Goal: Information Seeking & Learning: Learn about a topic

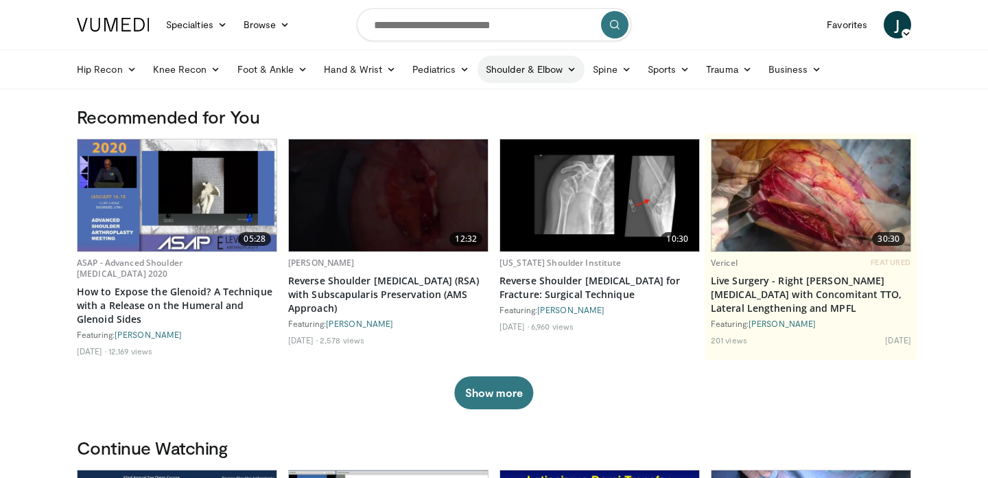
click at [566, 75] on link "Shoulder & Elbow" at bounding box center [531, 69] width 107 height 27
click at [513, 100] on link "Elbow" at bounding box center [502, 102] width 163 height 22
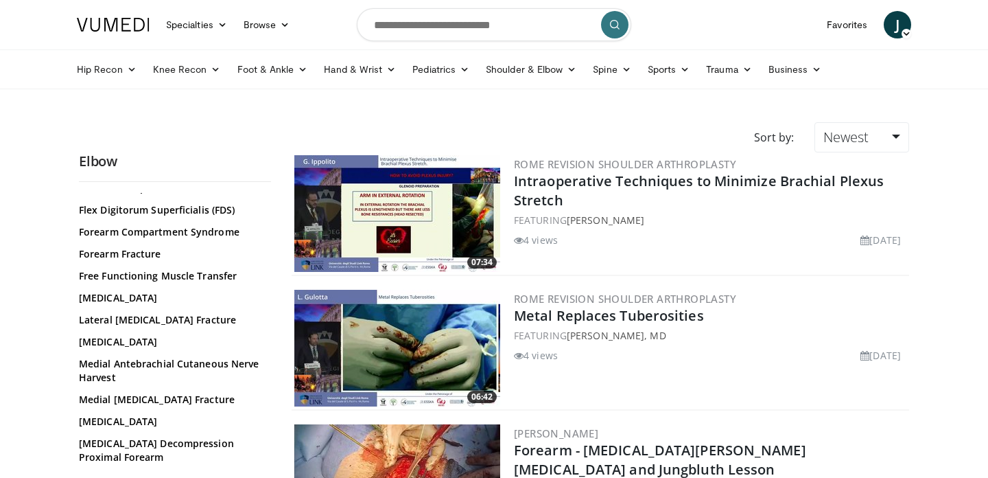
scroll to position [591, 0]
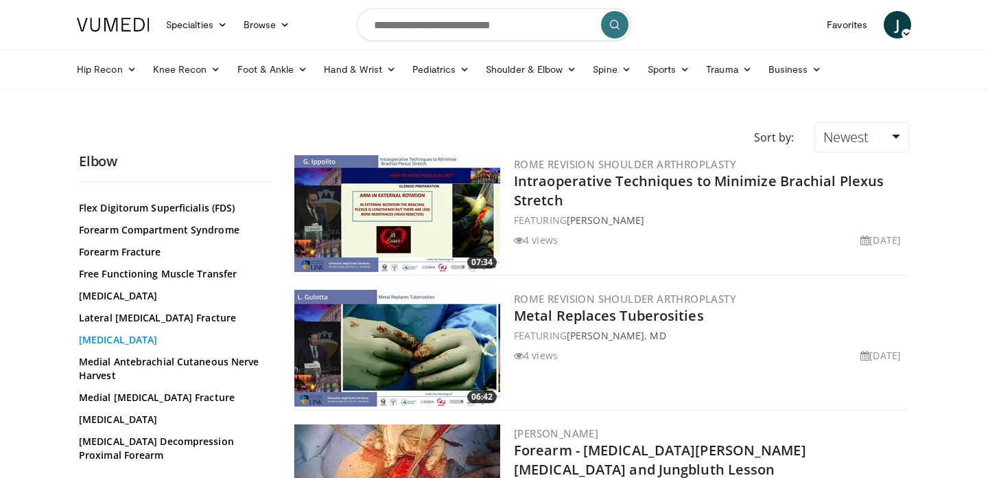
click at [147, 342] on link "[MEDICAL_DATA]" at bounding box center [171, 340] width 185 height 14
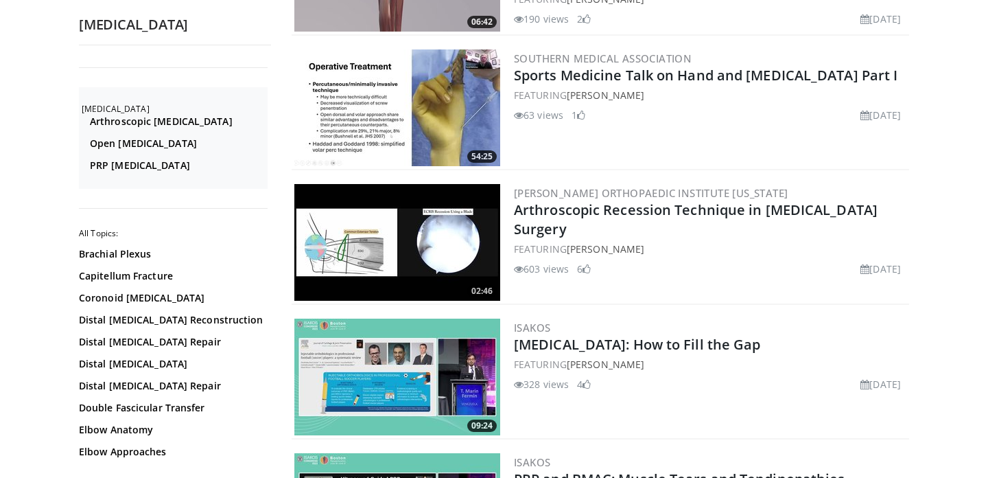
scroll to position [243, 0]
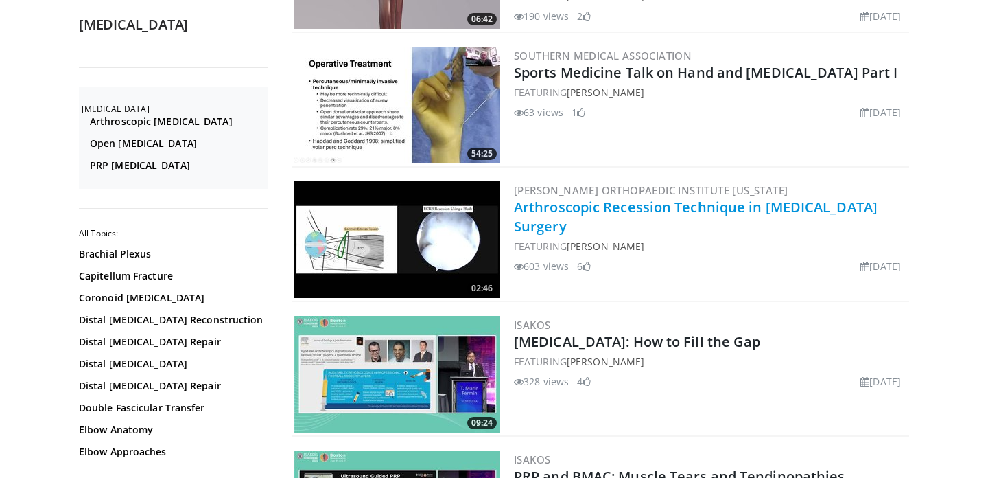
click at [583, 207] on link "Arthroscopic Recession Technique in [MEDICAL_DATA] Surgery" at bounding box center [696, 217] width 364 height 38
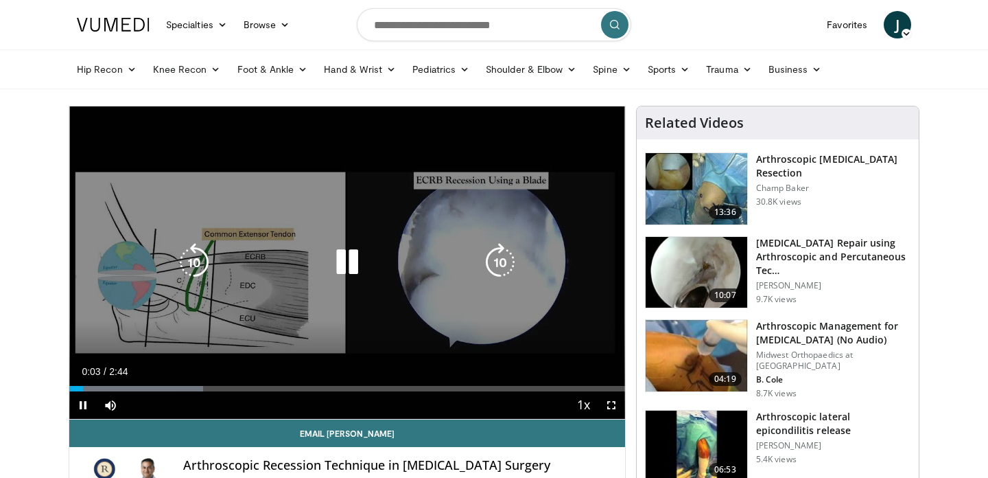
click at [353, 258] on icon "Video Player" at bounding box center [347, 262] width 38 height 38
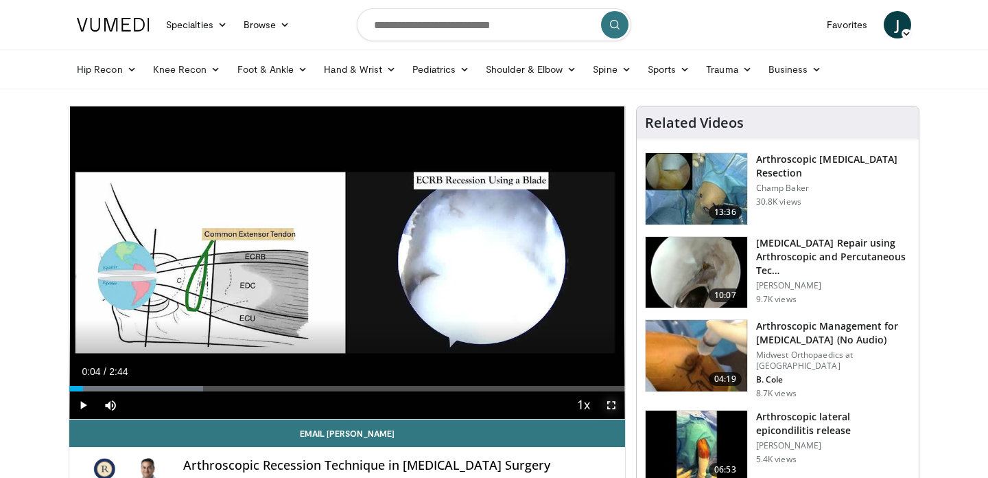
click at [615, 401] on span "Video Player" at bounding box center [611, 404] width 27 height 27
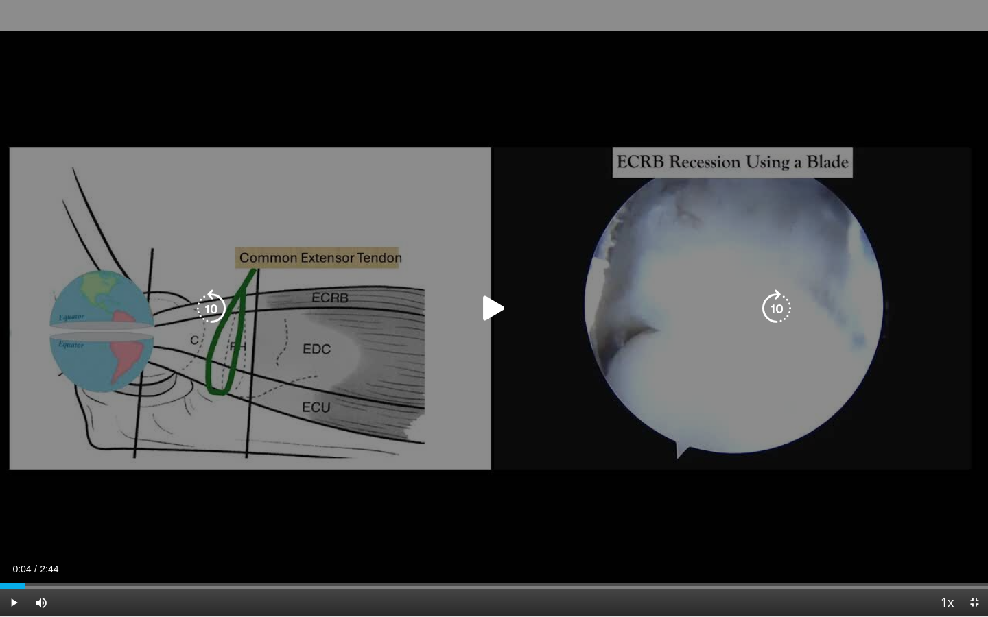
click at [492, 303] on icon "Video Player" at bounding box center [494, 309] width 38 height 38
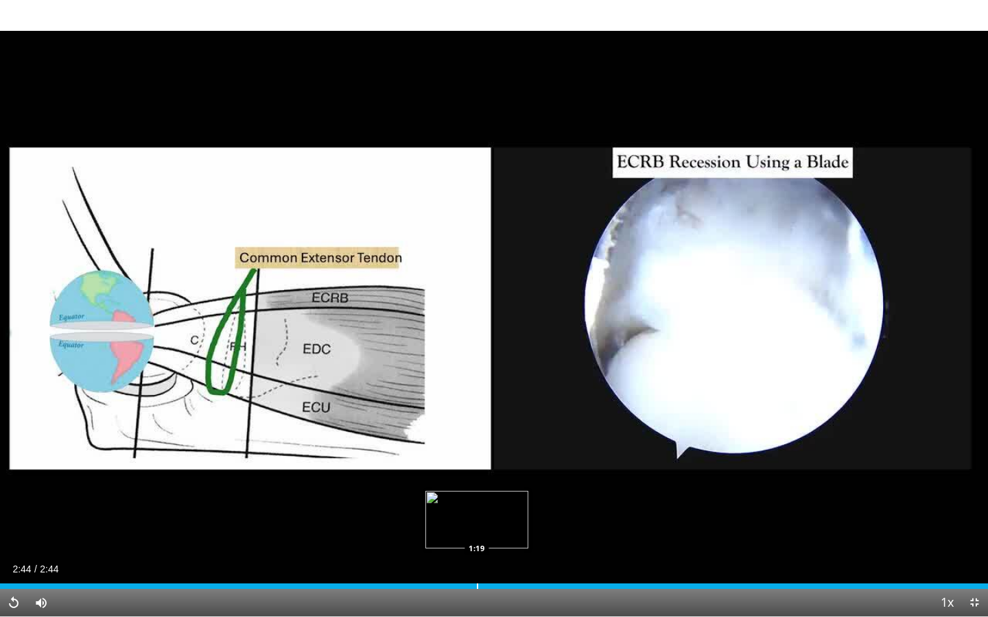
click at [477, 477] on div "Progress Bar" at bounding box center [477, 586] width 1 height 5
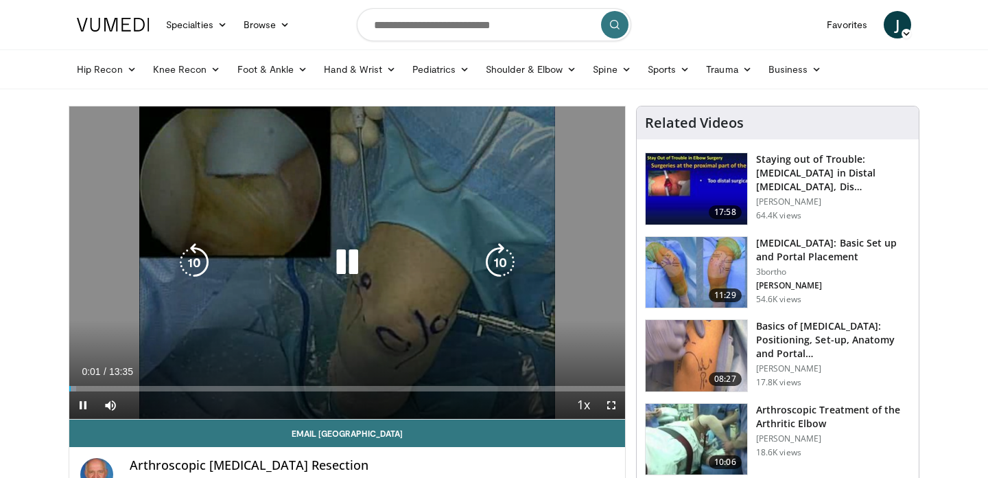
scroll to position [2, 0]
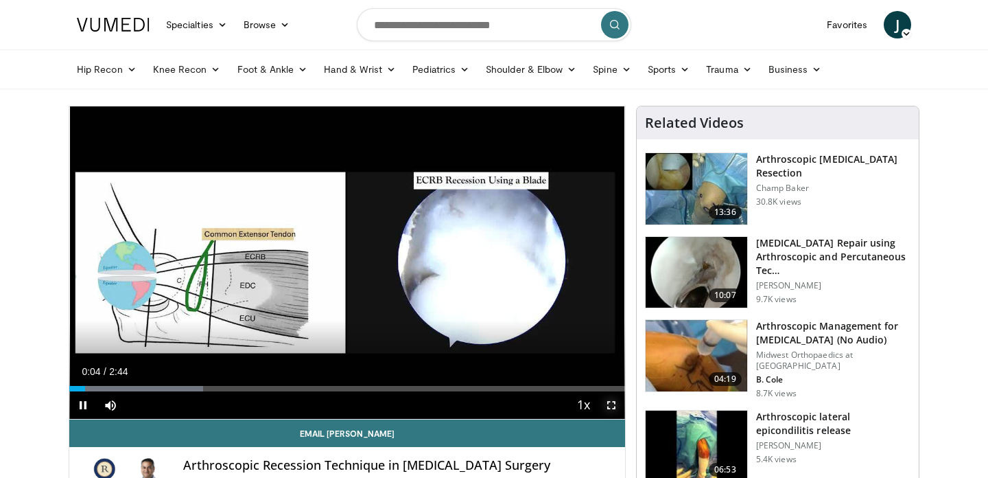
click at [610, 403] on span "Video Player" at bounding box center [611, 404] width 27 height 27
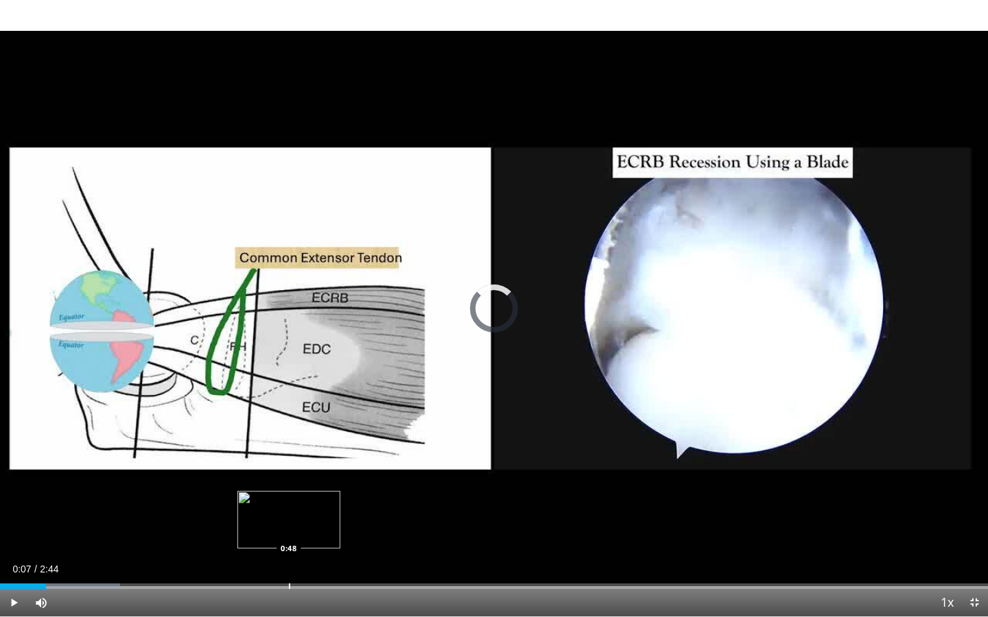
click at [289, 477] on div "Progress Bar" at bounding box center [289, 586] width 1 height 5
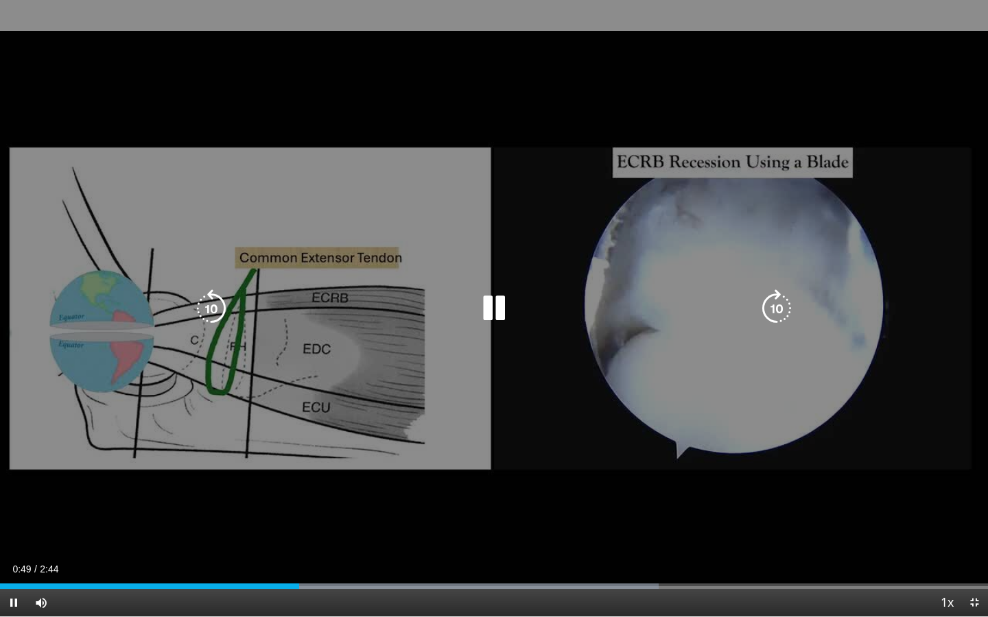
click at [320, 477] on video-js "**********" at bounding box center [494, 308] width 988 height 617
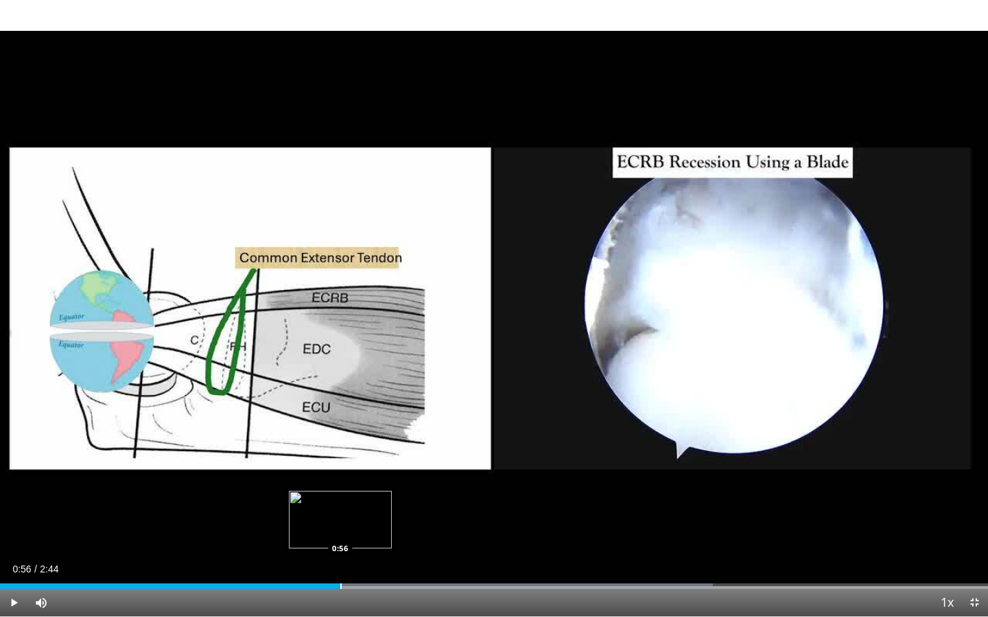
click at [340, 477] on div "Progress Bar" at bounding box center [340, 586] width 1 height 5
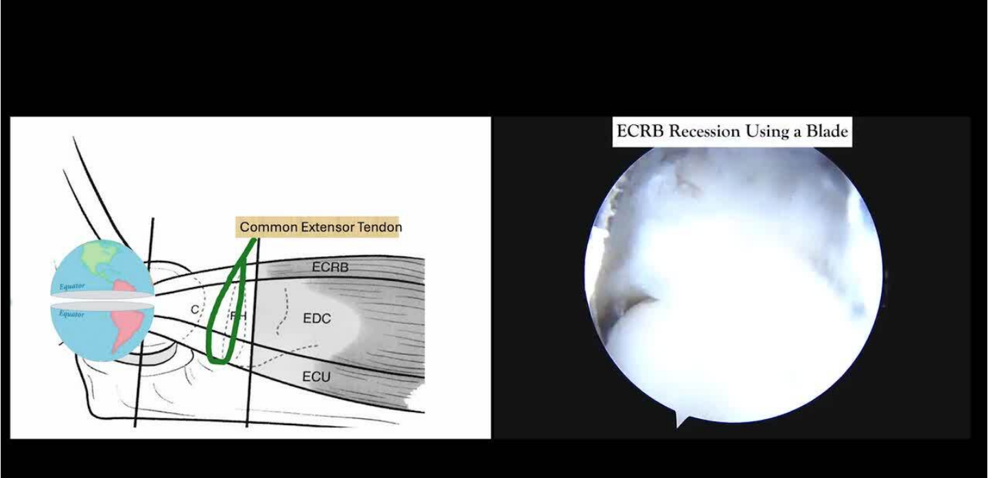
scroll to position [180, 0]
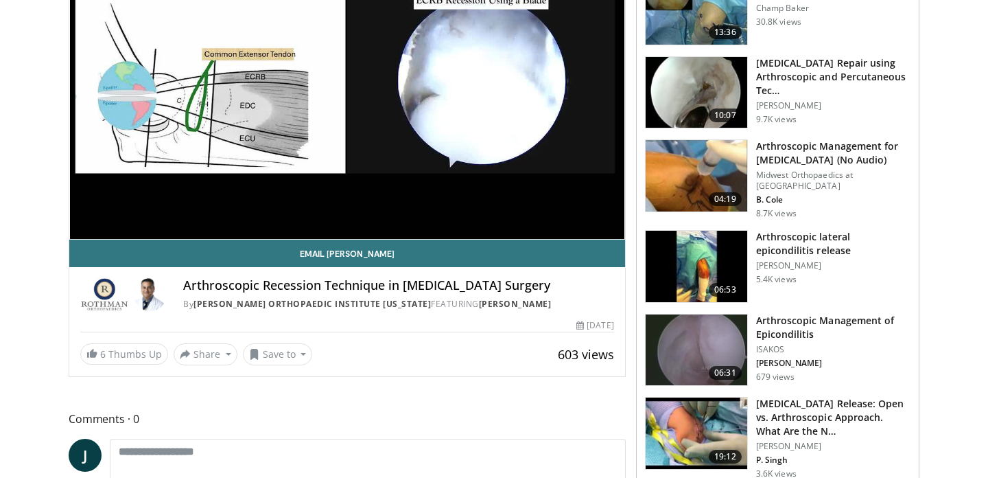
click at [781, 314] on h3 "Arthroscopic Management of Epicondilitis" at bounding box center [833, 327] width 154 height 27
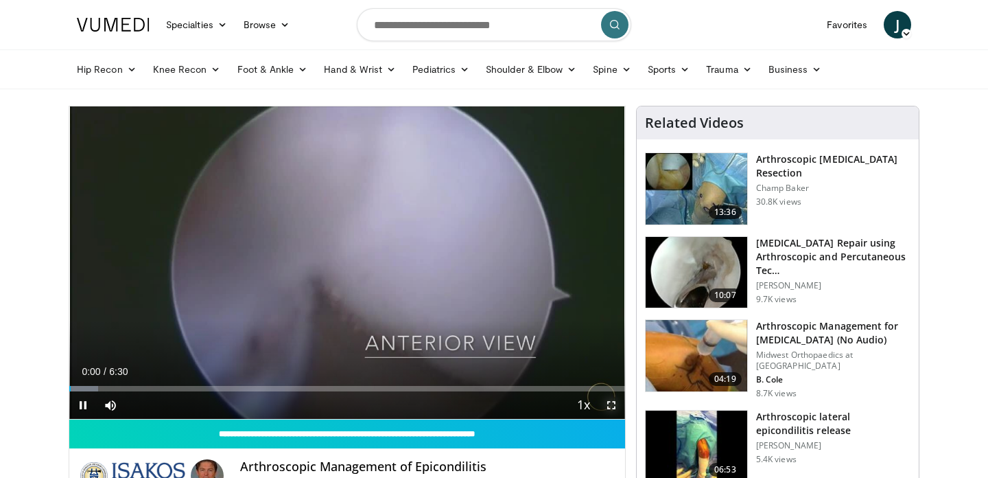
click at [612, 407] on span "Video Player" at bounding box center [611, 404] width 27 height 27
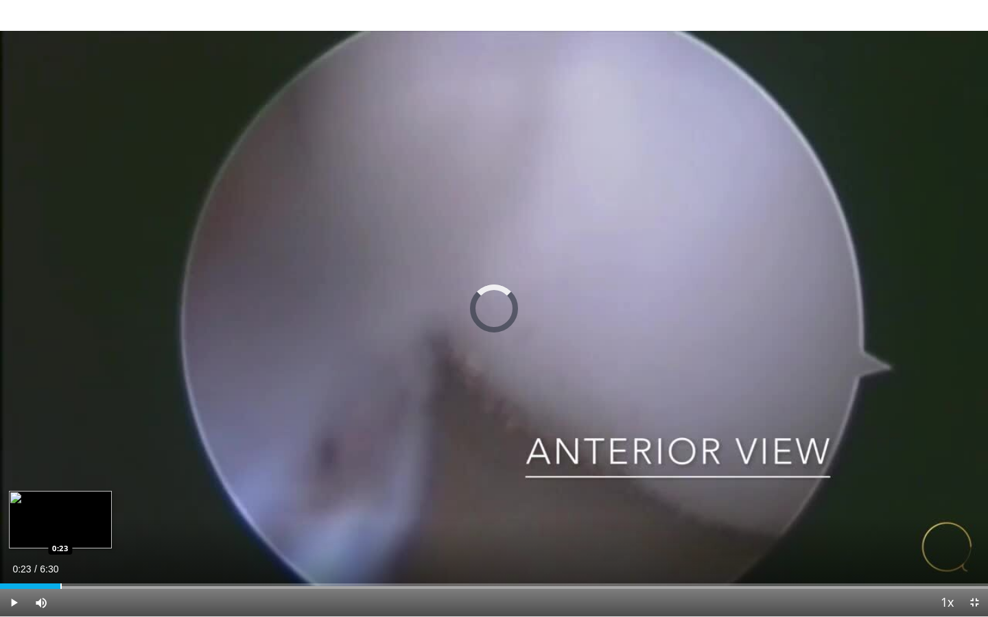
click at [60, 477] on div "Progress Bar" at bounding box center [60, 586] width 1 height 5
click at [56, 477] on div "Progress Bar" at bounding box center [56, 586] width 1 height 5
click at [44, 477] on div "Progress Bar" at bounding box center [44, 586] width 1 height 5
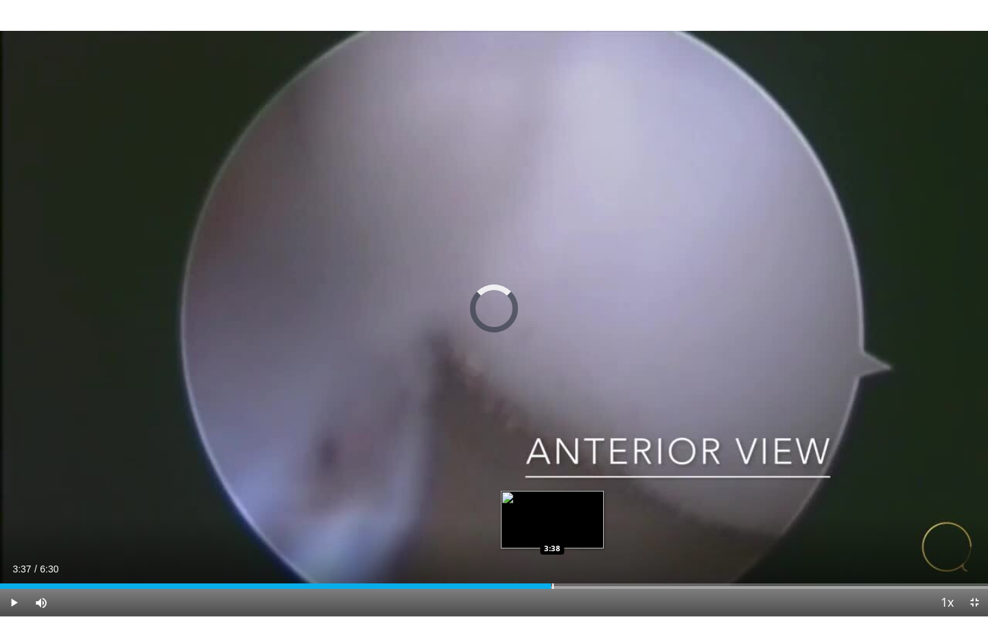
click at [550, 477] on div "3:37" at bounding box center [275, 586] width 551 height 5
click at [532, 477] on div "Progress Bar" at bounding box center [532, 586] width 1 height 5
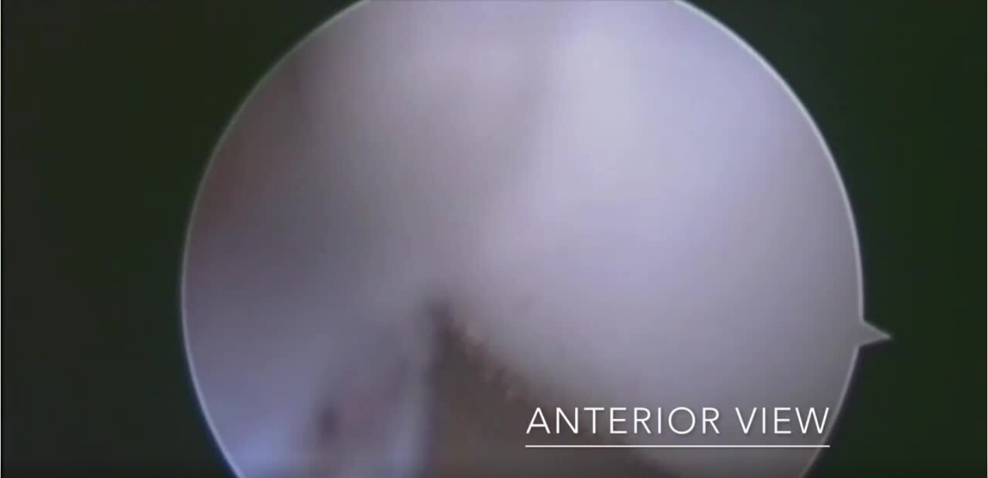
scroll to position [3, 0]
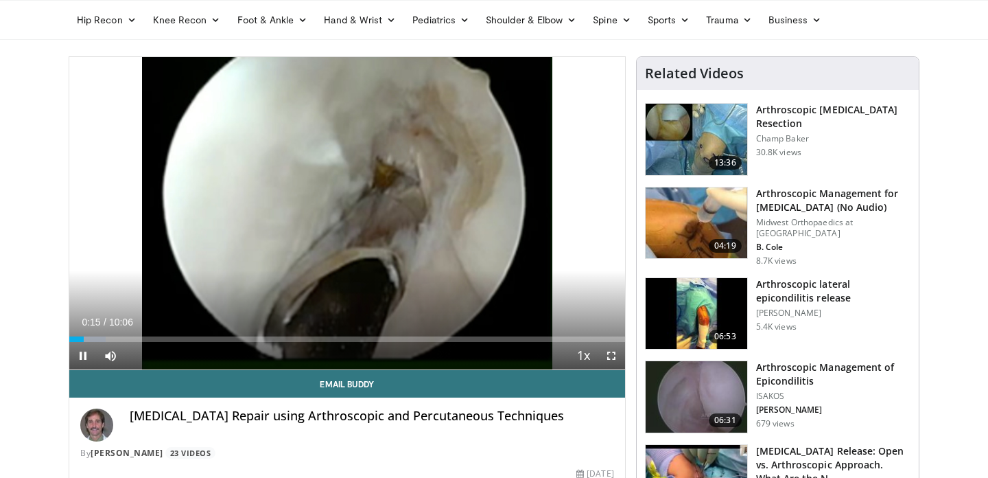
scroll to position [49, 0]
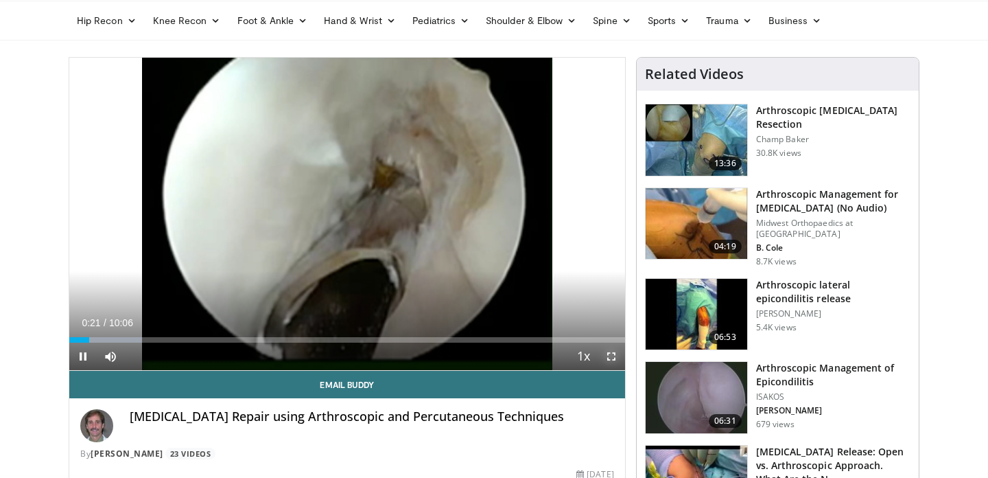
click at [611, 357] on span "Video Player" at bounding box center [611, 355] width 27 height 27
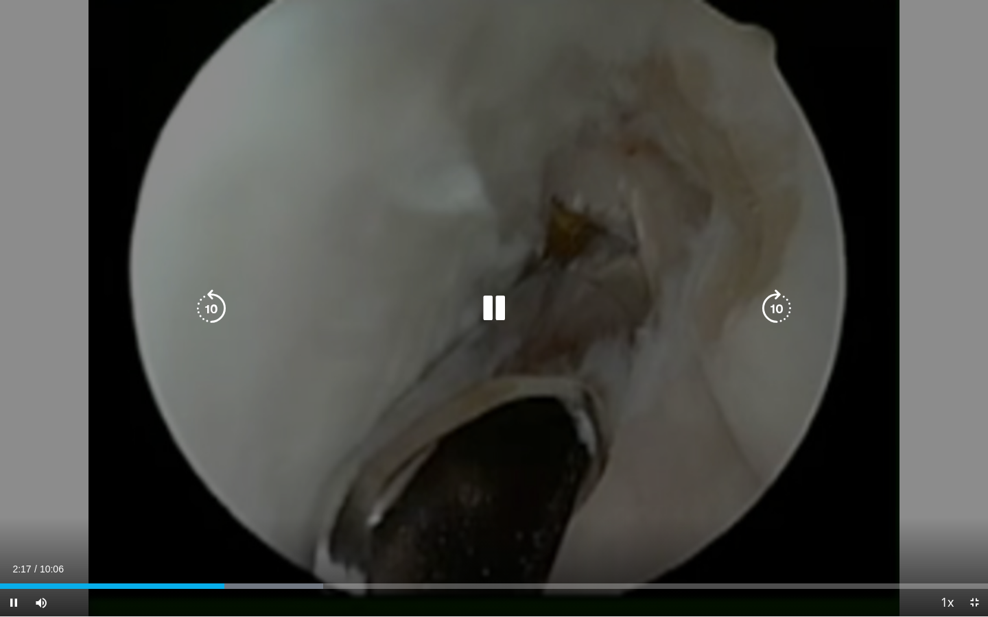
click at [495, 300] on icon "Video Player" at bounding box center [494, 309] width 38 height 38
click at [494, 308] on icon "Video Player" at bounding box center [494, 309] width 38 height 38
click at [499, 304] on icon "Video Player" at bounding box center [494, 309] width 38 height 38
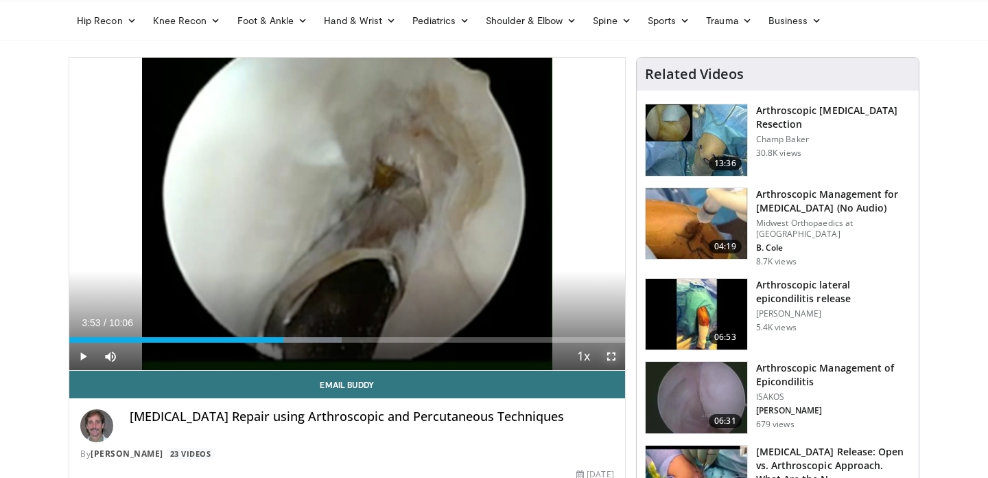
click at [615, 359] on span "Video Player" at bounding box center [611, 355] width 27 height 27
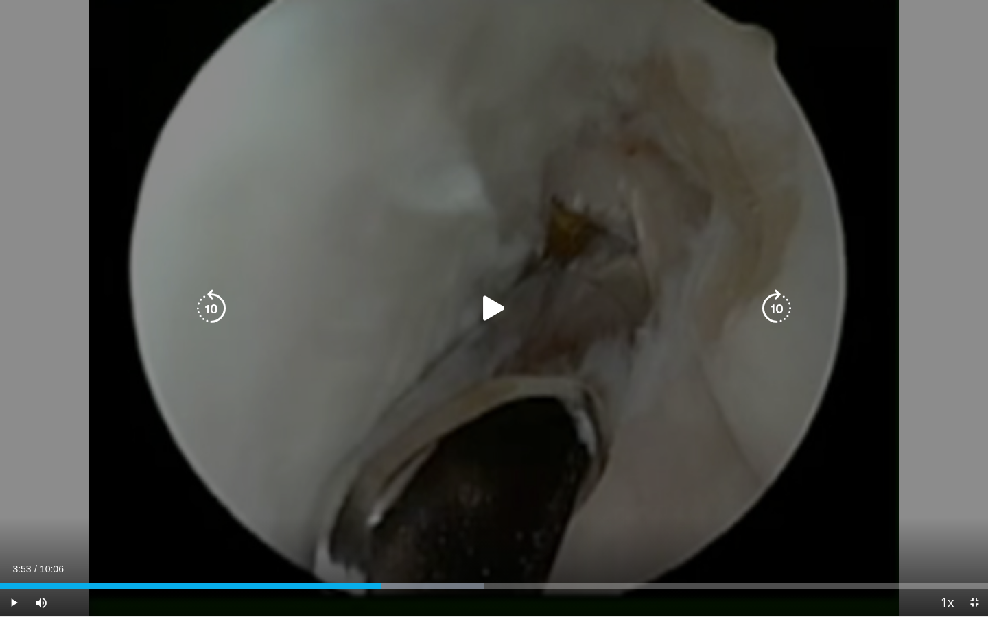
click at [498, 311] on icon "Video Player" at bounding box center [494, 309] width 38 height 38
click at [564, 357] on div "10 seconds Tap to unmute" at bounding box center [494, 308] width 988 height 617
click at [491, 305] on icon "Video Player" at bounding box center [494, 309] width 38 height 38
click at [495, 312] on icon "Video Player" at bounding box center [494, 309] width 38 height 38
click at [488, 317] on icon "Video Player" at bounding box center [494, 309] width 38 height 38
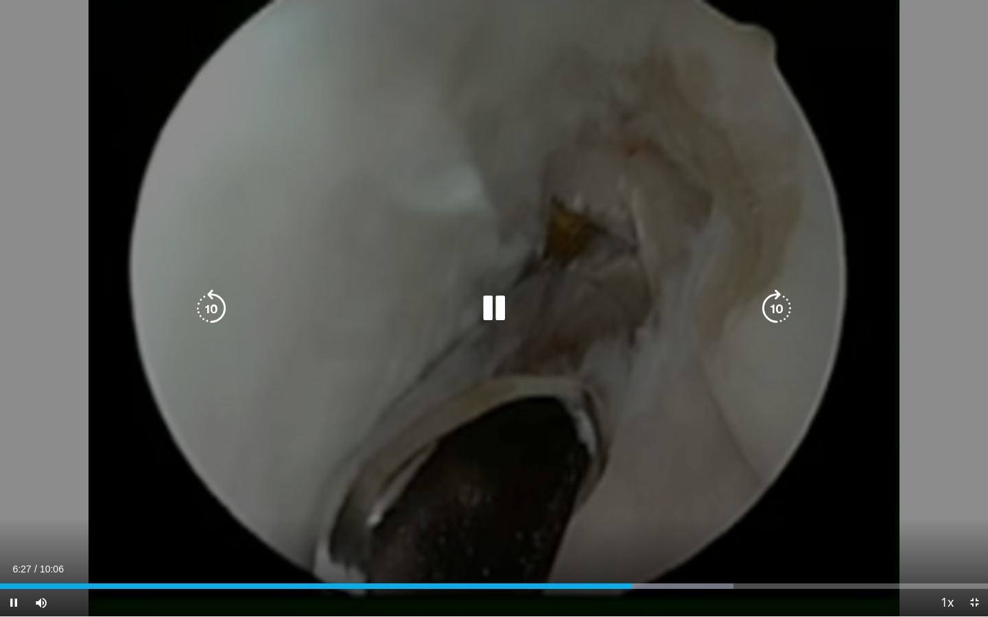
click at [488, 317] on icon "Video Player" at bounding box center [494, 309] width 38 height 38
click at [494, 307] on icon "Video Player" at bounding box center [494, 309] width 38 height 38
click at [494, 308] on icon "Video Player" at bounding box center [494, 309] width 38 height 38
click at [493, 311] on icon "Video Player" at bounding box center [494, 309] width 38 height 38
click at [505, 315] on icon "Video Player" at bounding box center [494, 309] width 38 height 38
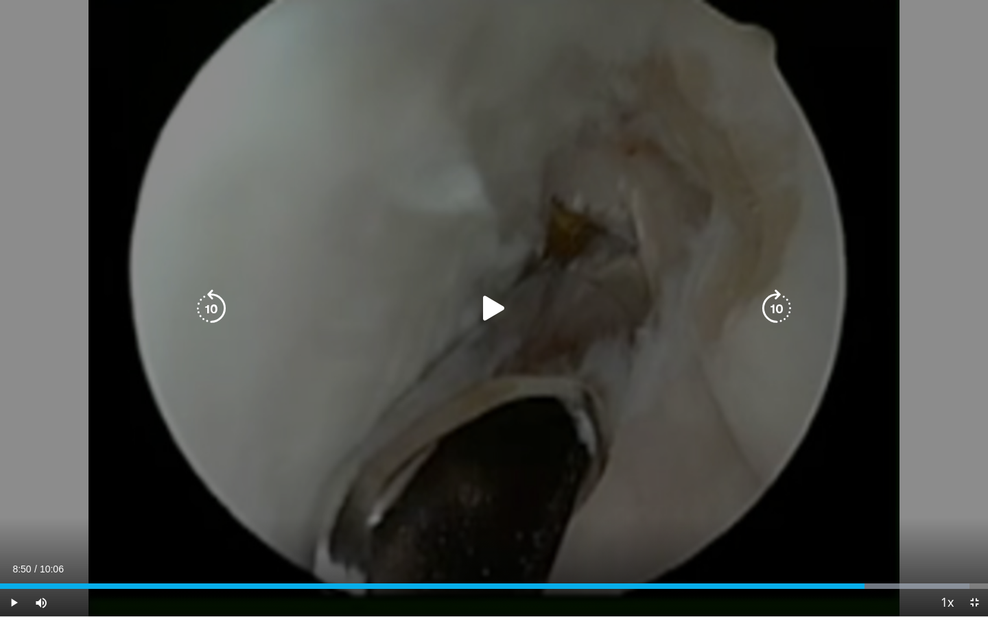
click at [502, 314] on icon "Video Player" at bounding box center [494, 309] width 38 height 38
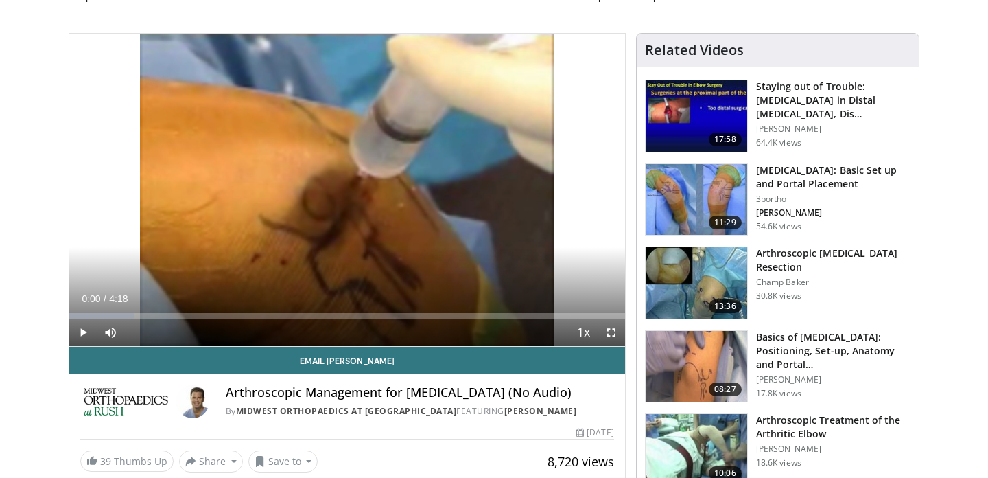
scroll to position [71, 0]
